Goal: Task Accomplishment & Management: Manage account settings

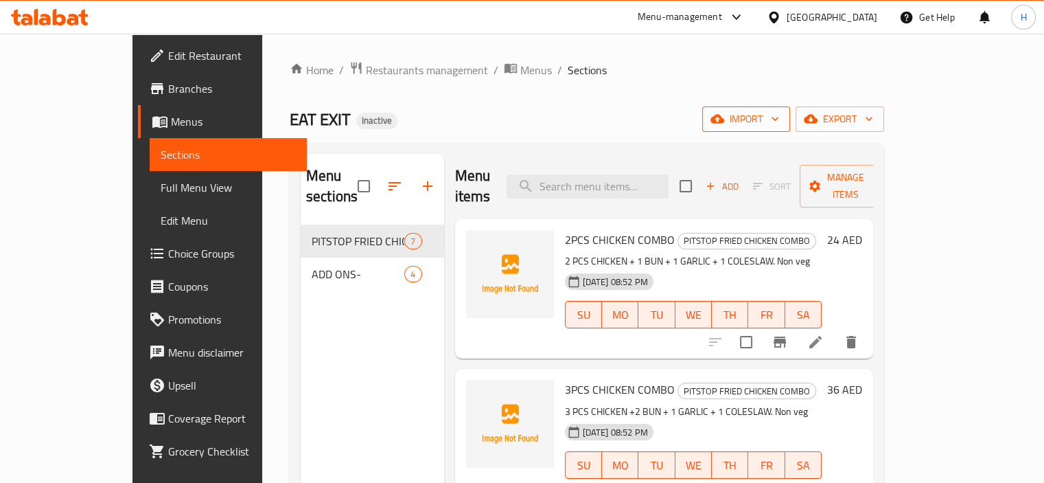
click at [779, 111] on span "import" at bounding box center [746, 119] width 66 height 17
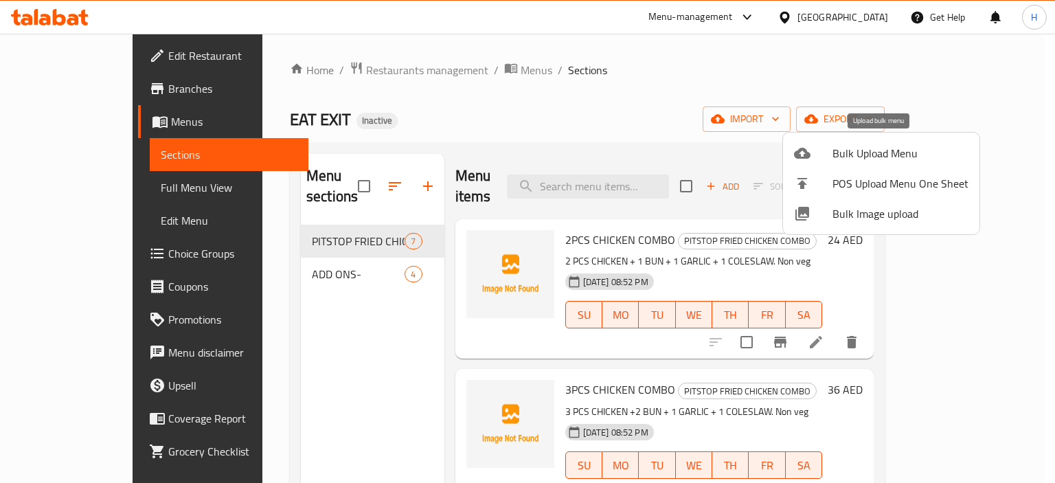
click at [849, 153] on span "Bulk Upload Menu" at bounding box center [900, 153] width 136 height 16
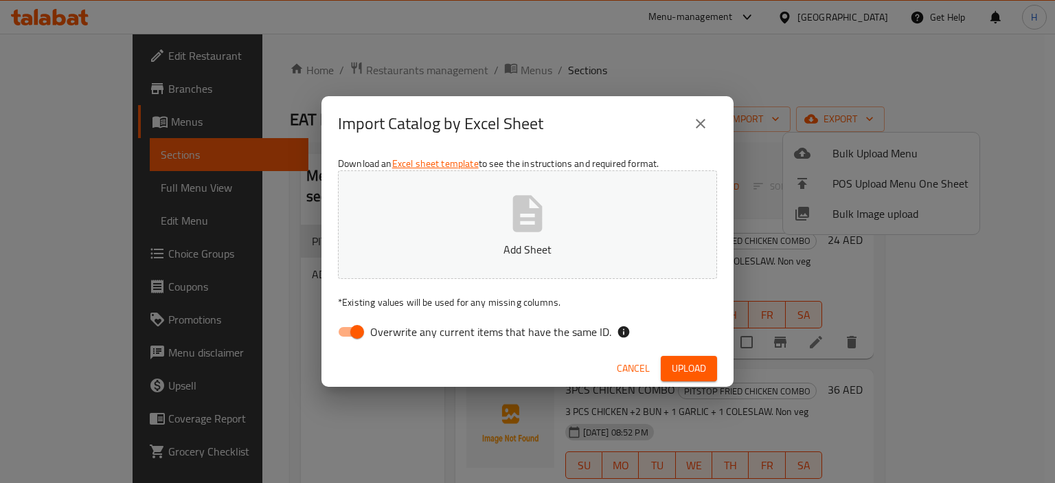
click at [357, 337] on input "Overwrite any current items that have the same ID." at bounding box center [357, 332] width 78 height 26
checkbox input "false"
click at [685, 360] on span "Upload" at bounding box center [689, 368] width 34 height 17
click at [510, 227] on icon "button" at bounding box center [527, 214] width 44 height 44
click at [682, 357] on button "Upload" at bounding box center [689, 368] width 56 height 25
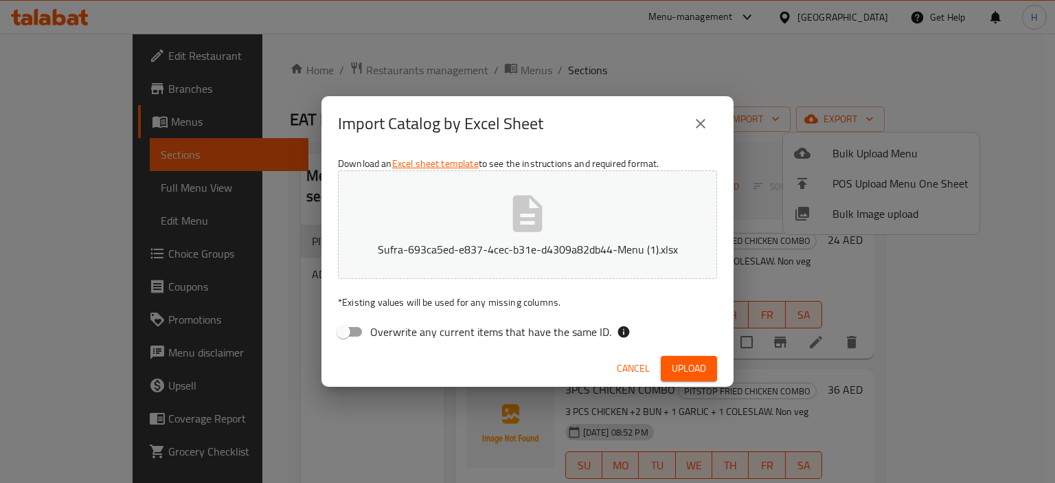
click at [687, 376] on span "Upload" at bounding box center [689, 368] width 34 height 17
click at [702, 120] on icon "close" at bounding box center [700, 123] width 16 height 16
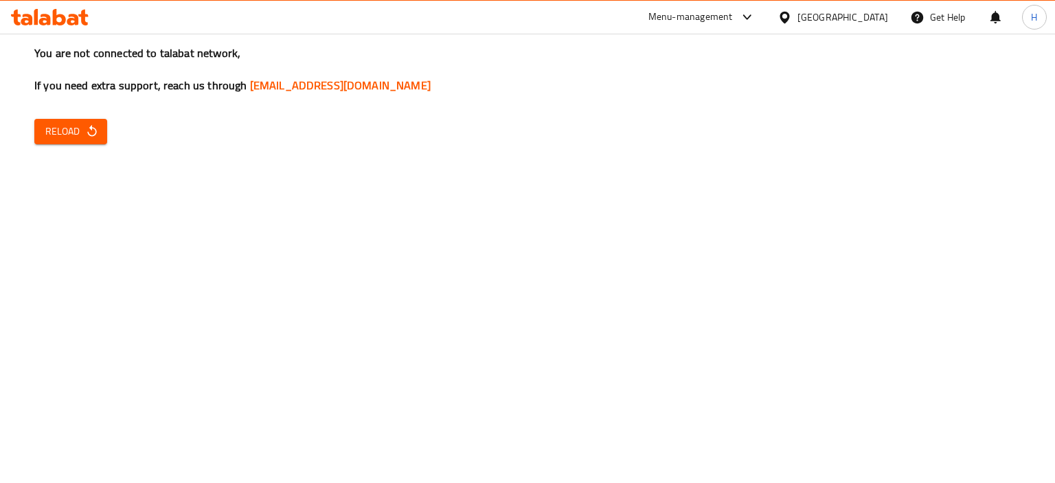
click at [94, 141] on button "Reload" at bounding box center [70, 131] width 73 height 25
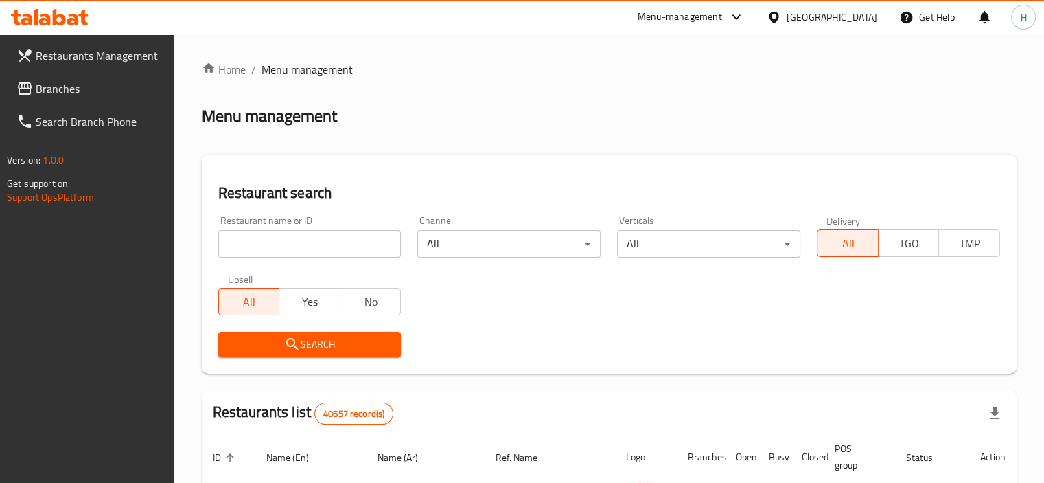
click at [88, 98] on link "Branches" at bounding box center [89, 88] width 169 height 33
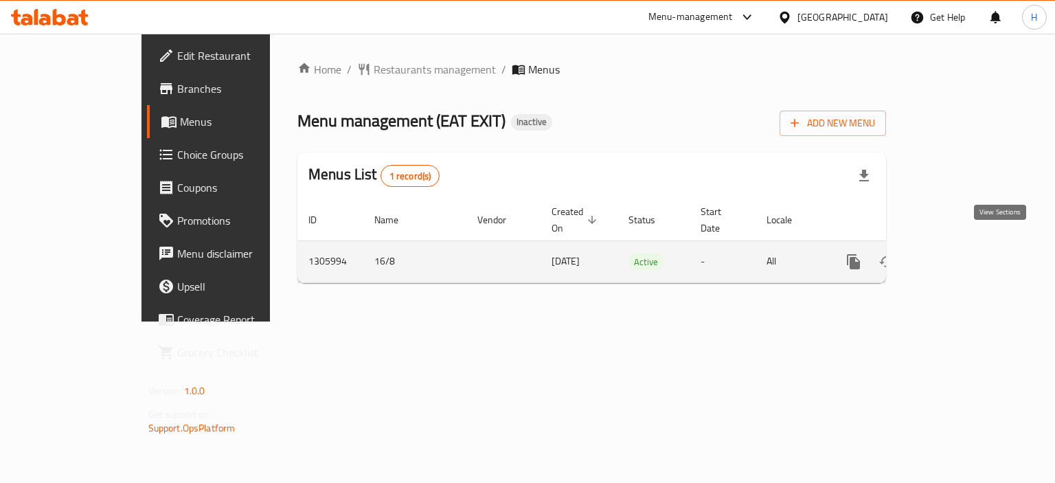
click at [969, 245] on link "enhanced table" at bounding box center [952, 261] width 33 height 33
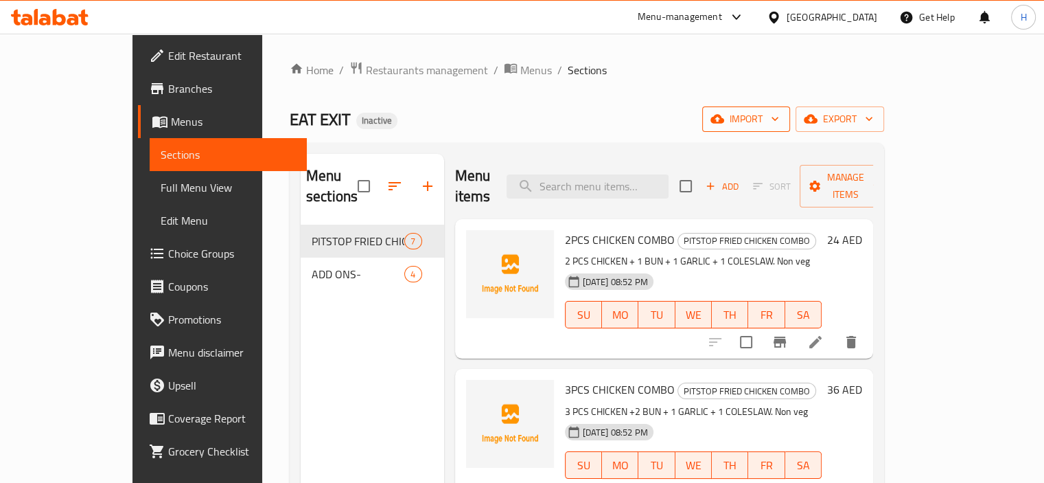
click at [779, 111] on span "import" at bounding box center [746, 119] width 66 height 17
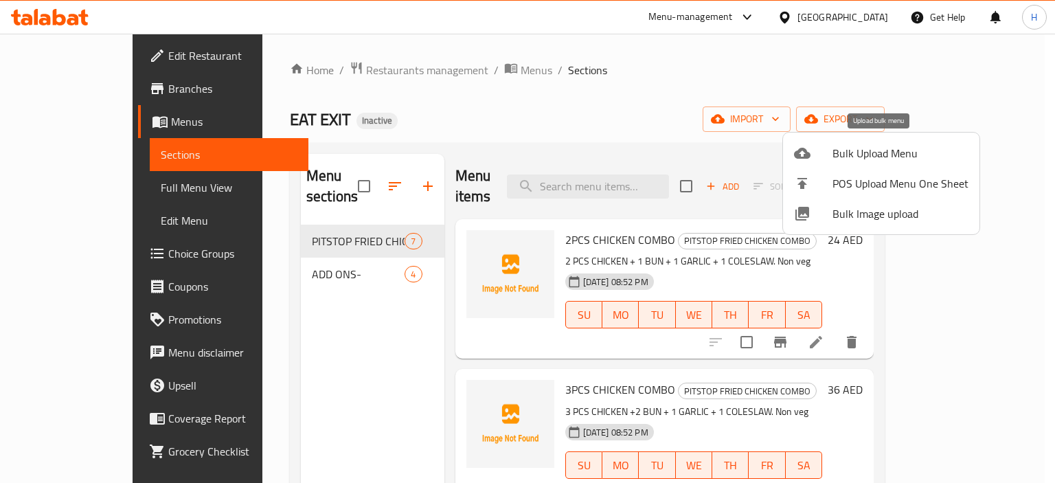
click at [834, 152] on span "Bulk Upload Menu" at bounding box center [900, 153] width 136 height 16
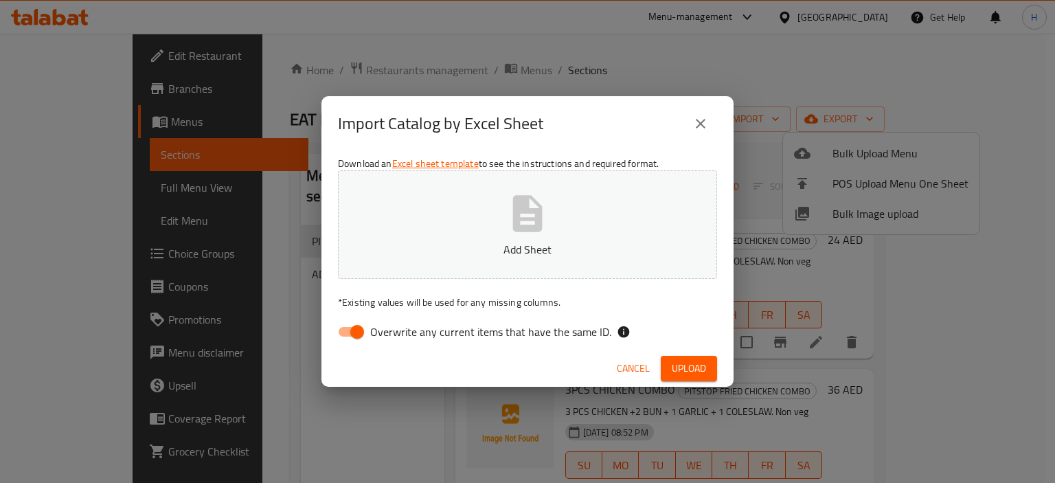
click at [405, 332] on span "Overwrite any current items that have the same ID." at bounding box center [490, 331] width 241 height 16
click at [396, 332] on input "Overwrite any current items that have the same ID." at bounding box center [357, 332] width 78 height 26
checkbox input "false"
click at [713, 362] on button "Upload" at bounding box center [689, 368] width 56 height 25
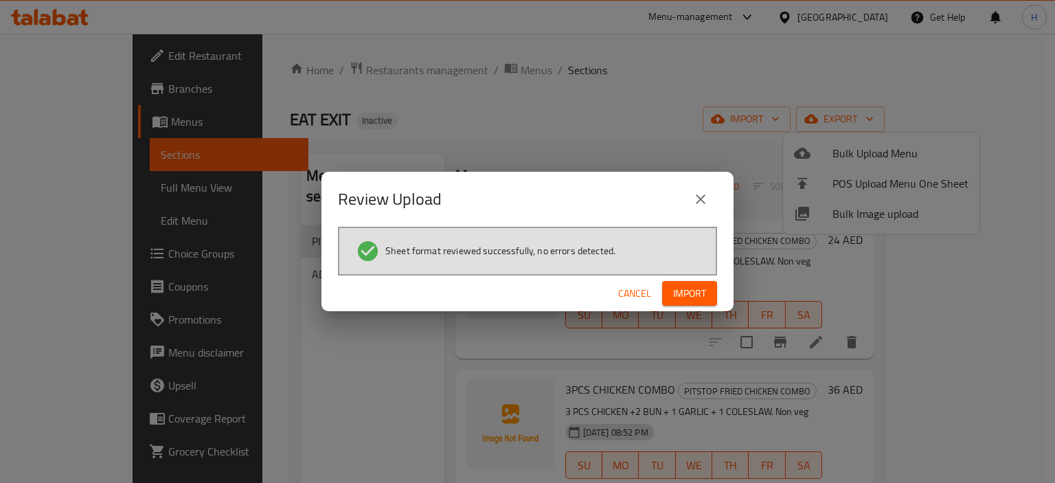
click at [676, 301] on span "Import" at bounding box center [689, 293] width 33 height 17
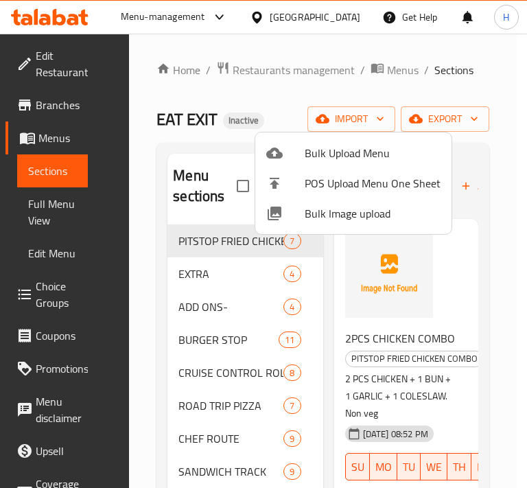
click at [154, 192] on div at bounding box center [263, 244] width 527 height 488
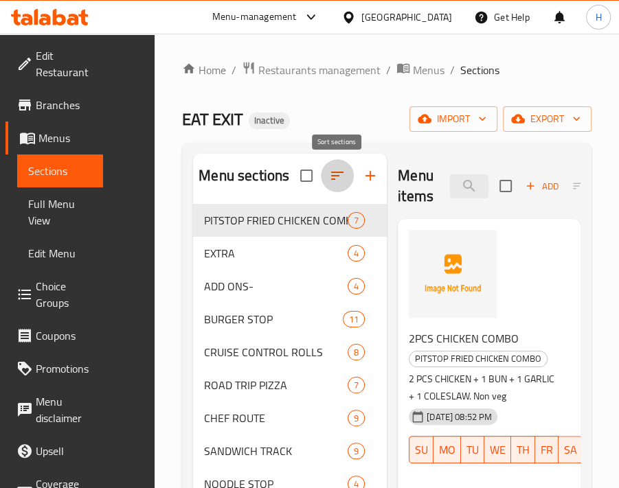
click at [345, 180] on icon "button" at bounding box center [337, 176] width 16 height 16
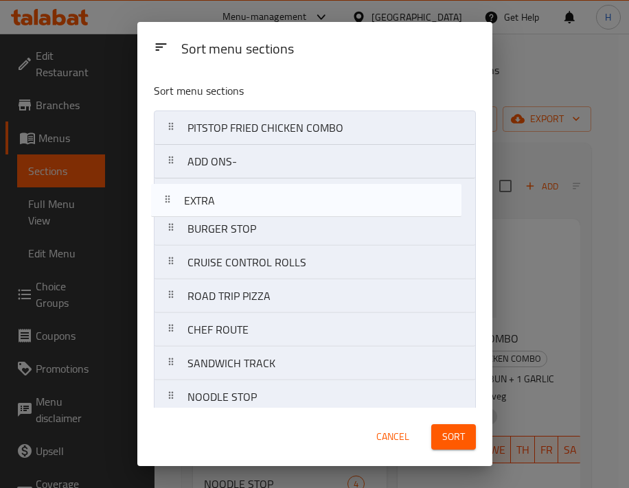
drag, startPoint x: 244, startPoint y: 165, endPoint x: 242, endPoint y: 205, distance: 39.9
click at [242, 208] on nav "PITSTOP FRIED CHICKEN COMBO EXTRA ADD ONS- BURGER STOP CRUISE CONTROL ROLLS ROA…" at bounding box center [315, 414] width 322 height 607
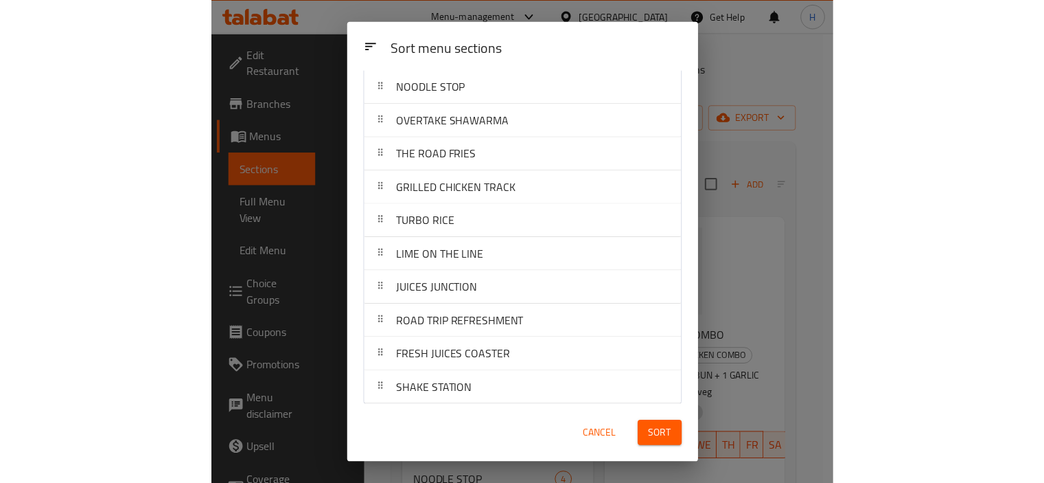
scroll to position [312, 0]
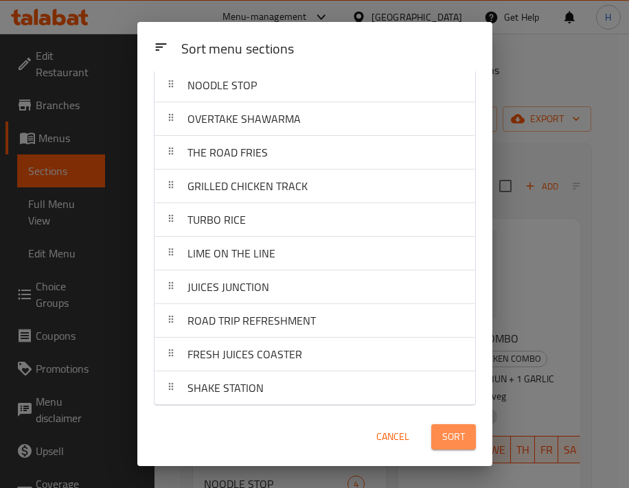
click at [453, 435] on span "Sort" at bounding box center [453, 436] width 23 height 17
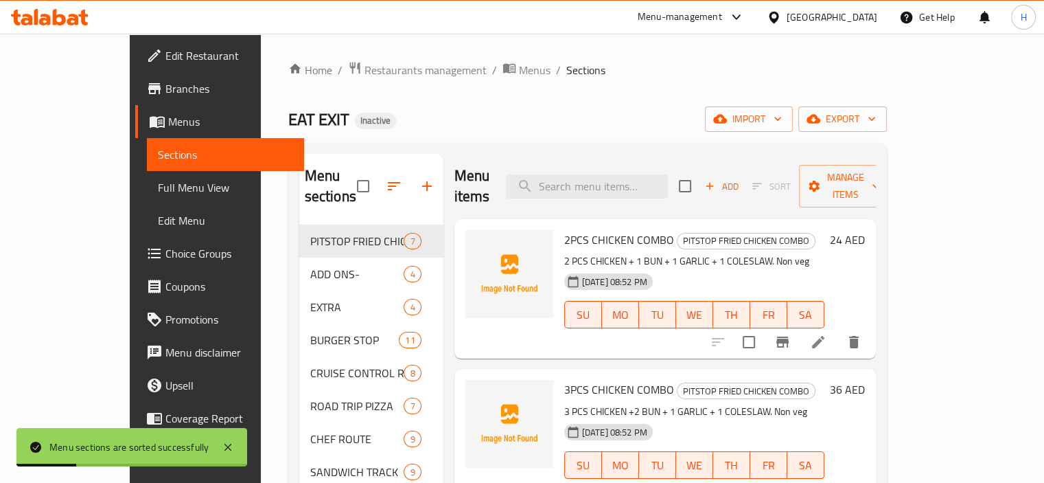
click at [556, 104] on div "Home / Restaurants management / Menus / Sections EAT EXIT Inactive import expor…" at bounding box center [587, 447] width 599 height 773
click at [158, 181] on span "Full Menu View" at bounding box center [225, 187] width 135 height 16
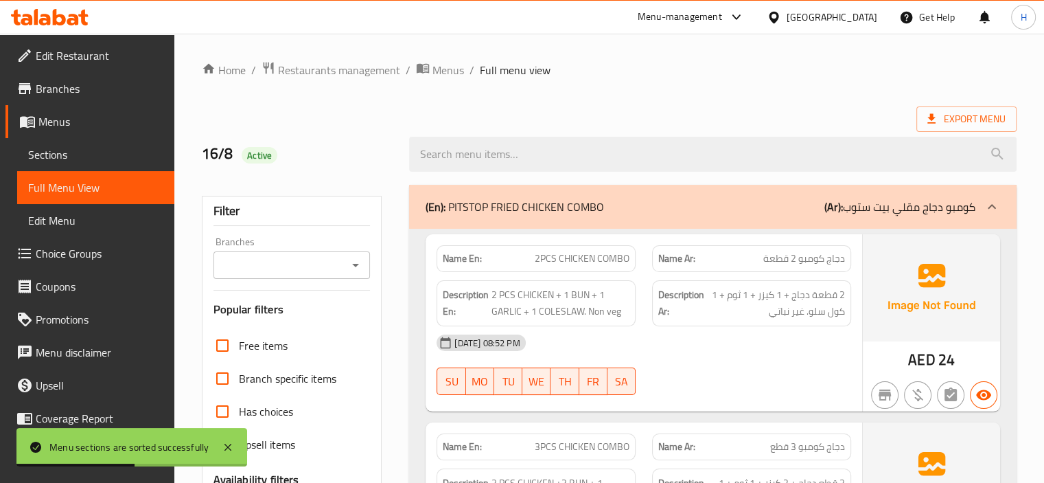
click at [653, 220] on div "(En): PITSTOP FRIED CHICKEN COMBO (Ar): كومبو دجاج مقلي بيت ستوب" at bounding box center [713, 207] width 608 height 44
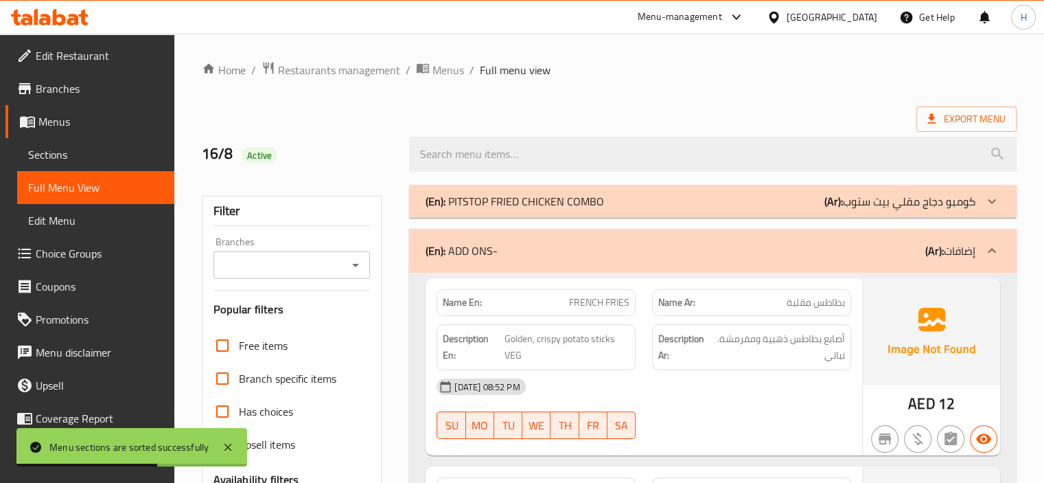
click at [639, 248] on div "(En): ADD ONS- (Ar): إضافات" at bounding box center [701, 250] width 550 height 16
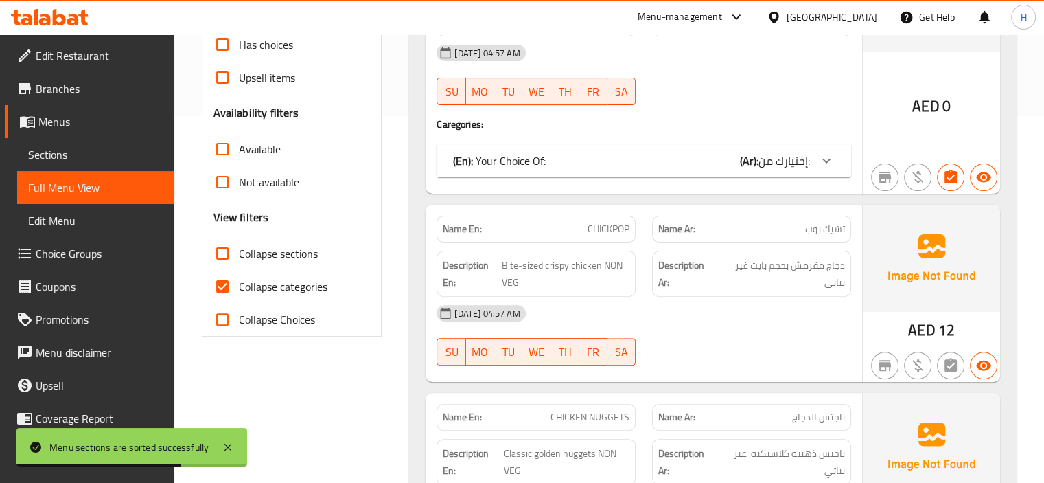
scroll to position [368, 0]
click at [222, 284] on input "Collapse categories" at bounding box center [222, 284] width 33 height 33
checkbox input "false"
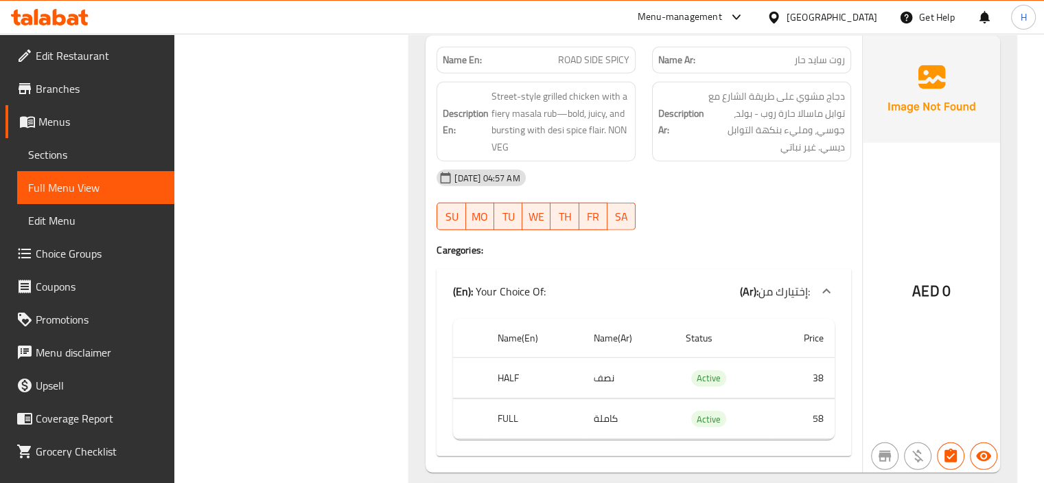
scroll to position [19593, 0]
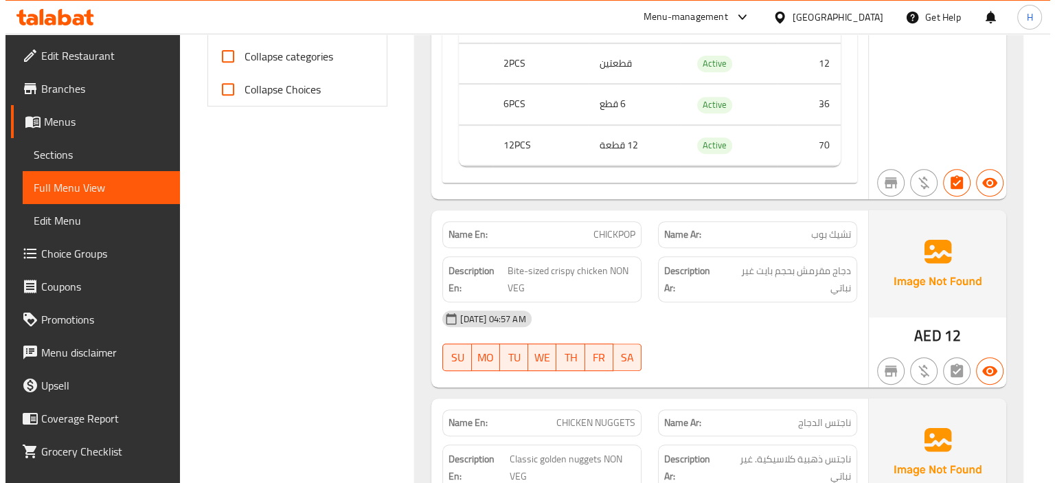
scroll to position [0, 0]
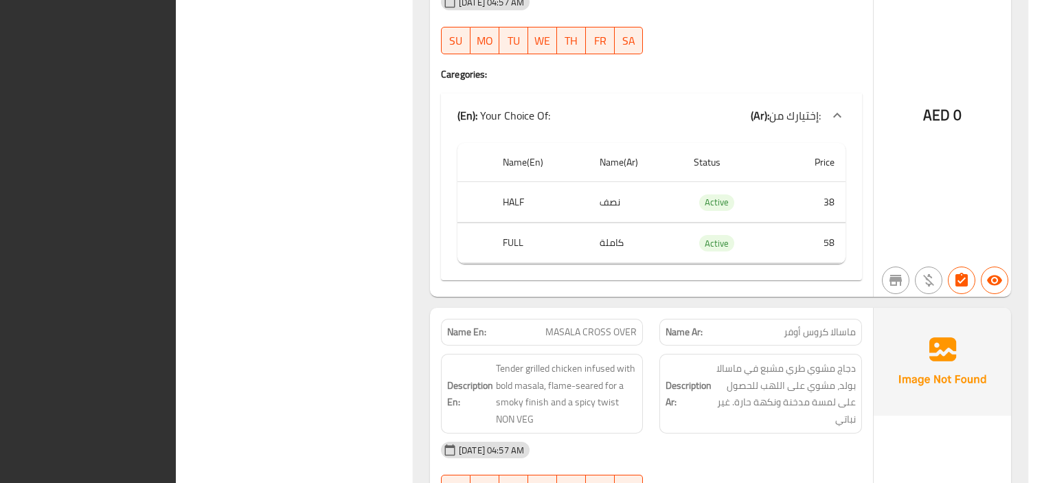
scroll to position [19953, 0]
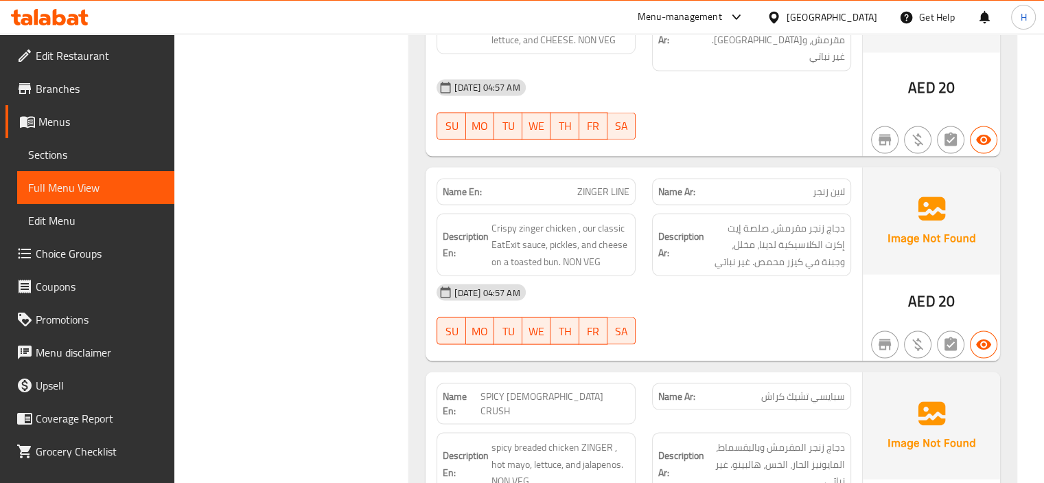
scroll to position [0, 0]
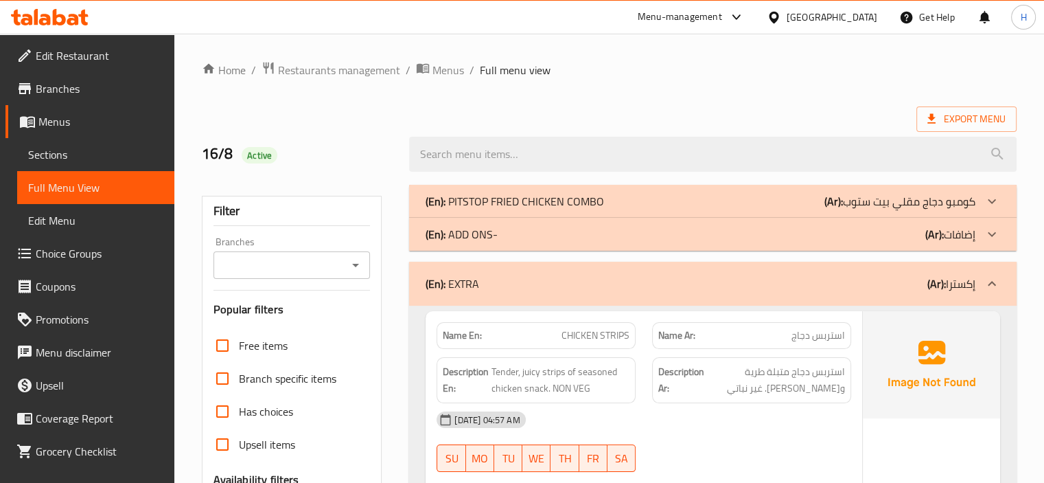
click at [96, 151] on span "Sections" at bounding box center [95, 154] width 135 height 16
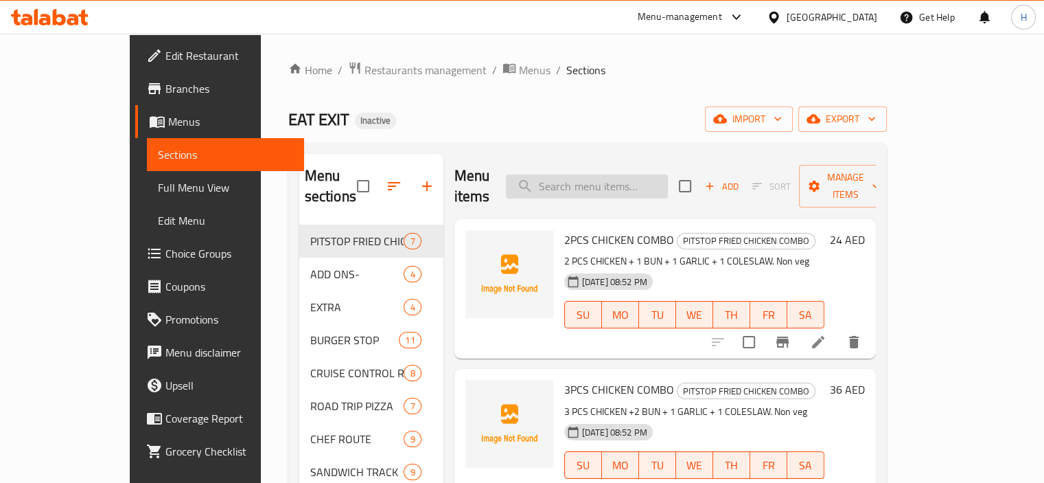
click at [625, 176] on input "search" at bounding box center [587, 186] width 162 height 24
paste input "TURKISH TRACK"
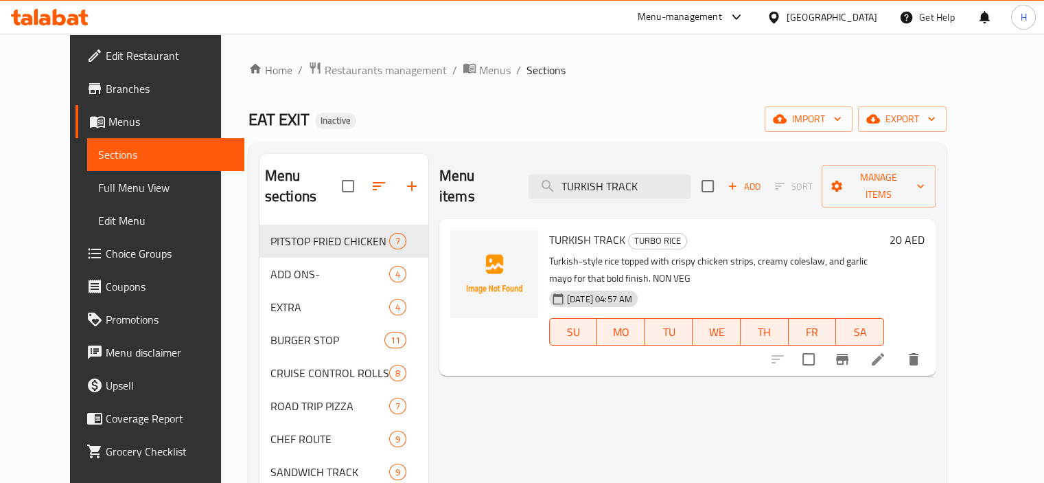
type input "TURKISH TRACK"
click at [922, 351] on icon "delete" at bounding box center [914, 359] width 16 height 16
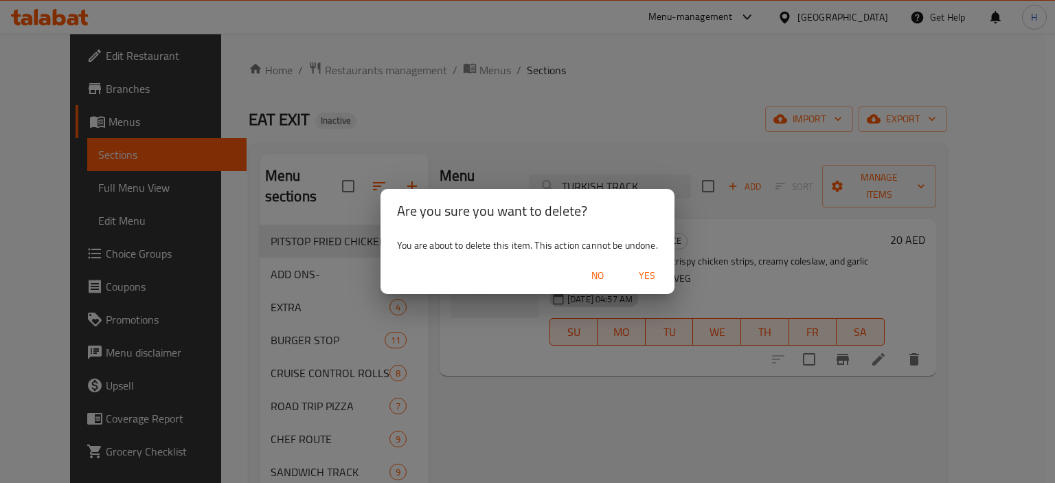
click at [587, 276] on span "No" at bounding box center [597, 275] width 33 height 17
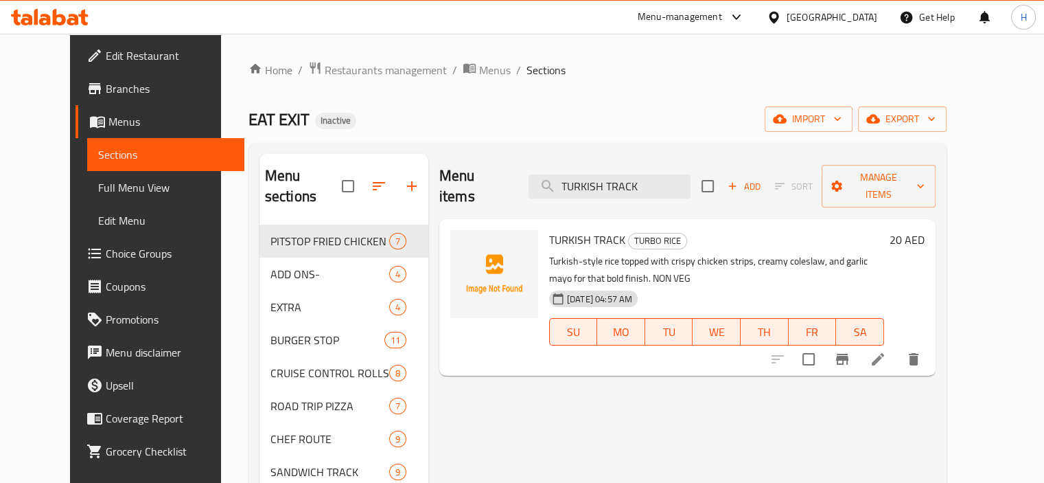
click at [511, 410] on div "Menu items TURKISH TRACK Add Sort Manage items TURKISH TRACK TURBO RICE Turkish…" at bounding box center [681, 488] width 507 height 669
click at [919, 353] on icon "delete" at bounding box center [914, 359] width 10 height 12
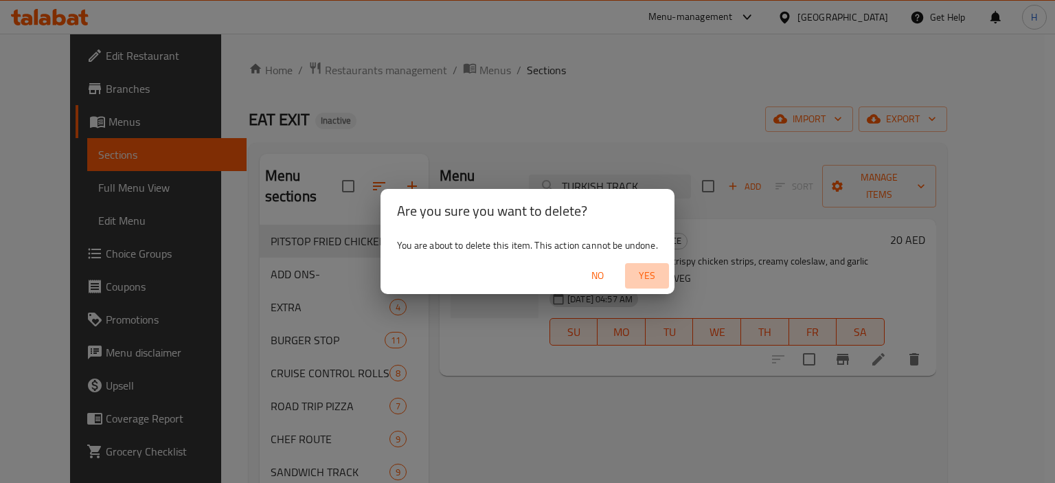
click at [652, 277] on span "Yes" at bounding box center [646, 275] width 33 height 17
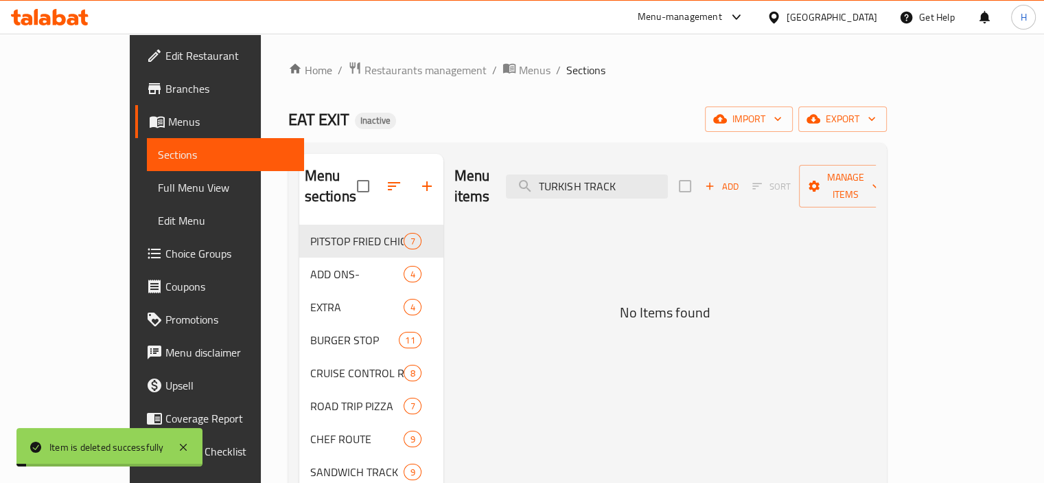
click at [158, 187] on span "Full Menu View" at bounding box center [225, 187] width 135 height 16
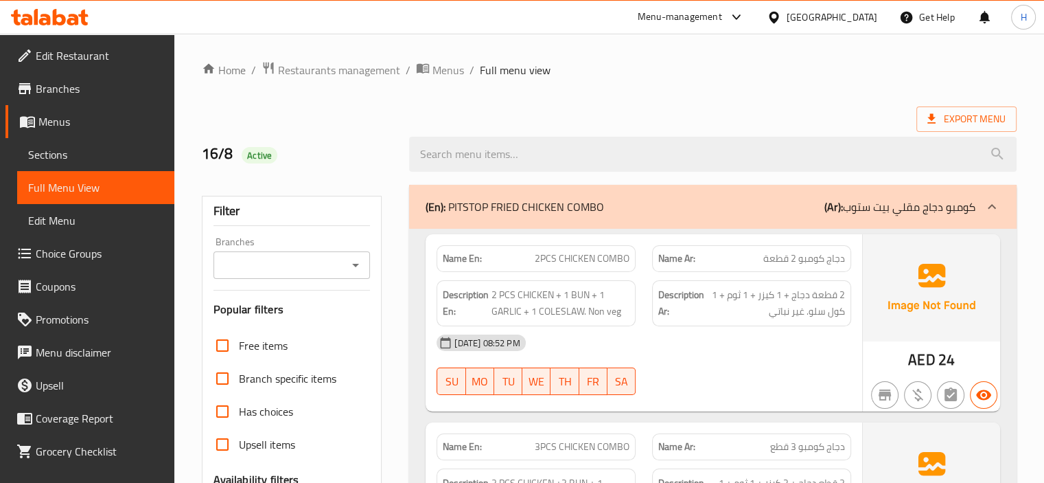
click at [556, 205] on p "(En): PITSTOP FRIED CHICKEN COMBO" at bounding box center [515, 206] width 179 height 16
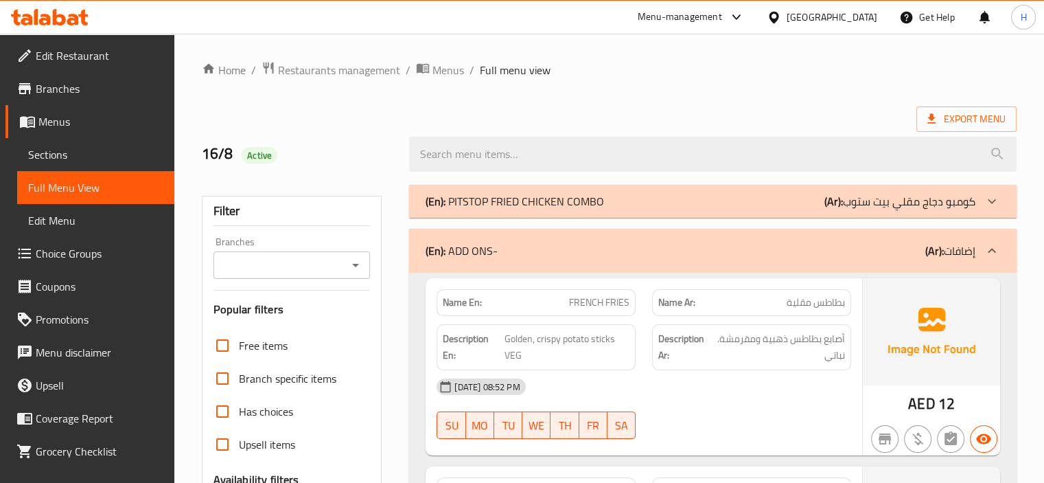
click at [642, 239] on div "(En): ADD ONS- (Ar): إضافات" at bounding box center [713, 251] width 608 height 44
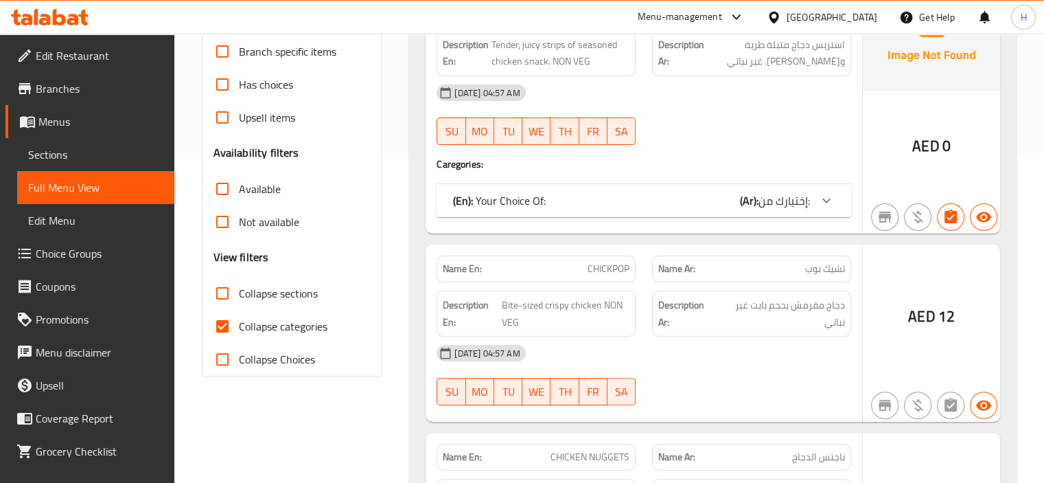
scroll to position [346, 0]
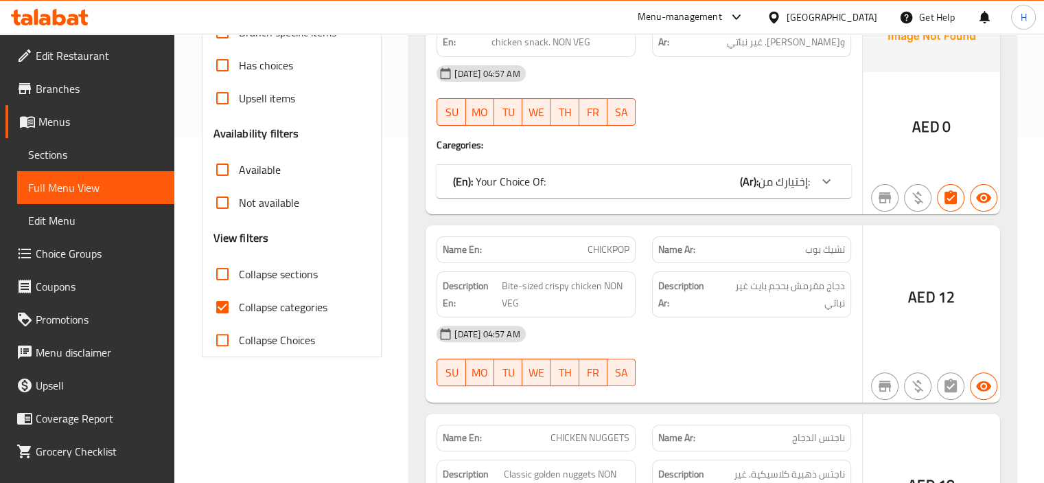
drag, startPoint x: 222, startPoint y: 302, endPoint x: 639, endPoint y: 306, distance: 416.8
click at [222, 303] on input "Collapse categories" at bounding box center [222, 306] width 33 height 33
checkbox input "false"
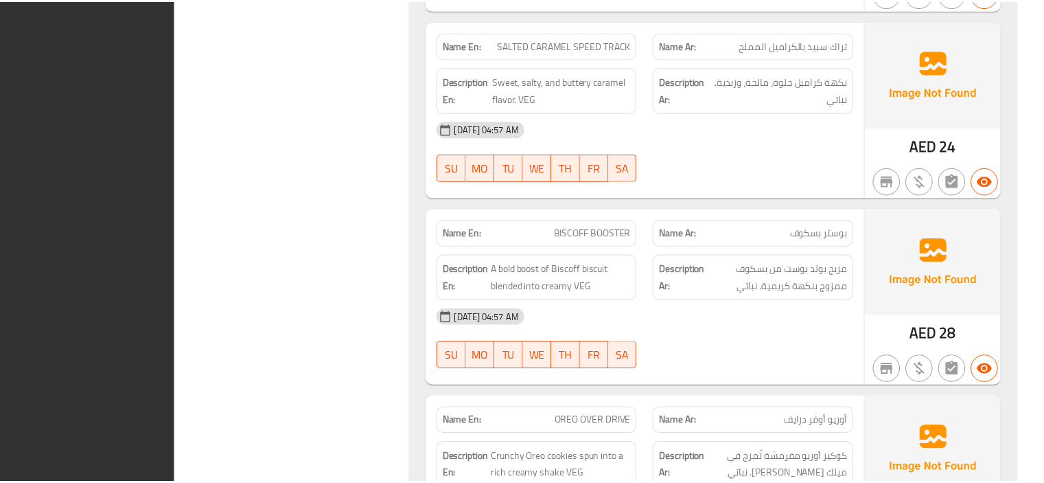
scroll to position [29604, 0]
